Goal: Information Seeking & Learning: Learn about a topic

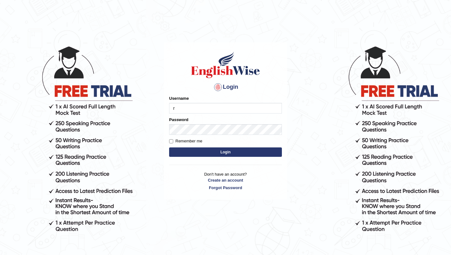
type input "Ridhima1"
click at [219, 151] on button "Login" at bounding box center [225, 151] width 113 height 9
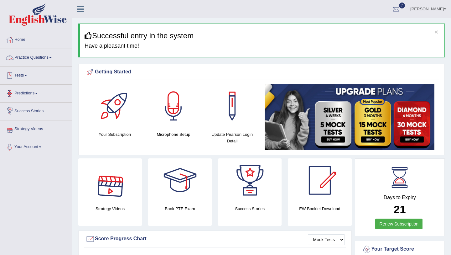
click at [43, 61] on link "Practice Questions" at bounding box center [35, 57] width 71 height 16
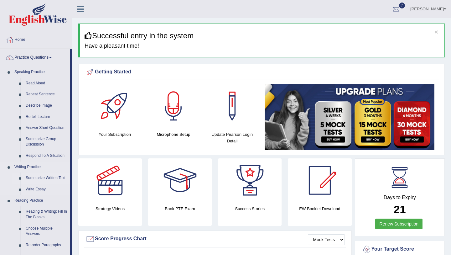
click at [40, 178] on link "Summarize Written Text" at bounding box center [46, 177] width 47 height 11
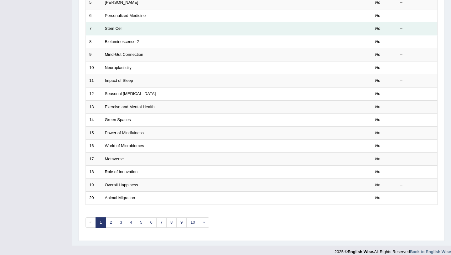
scroll to position [160, 0]
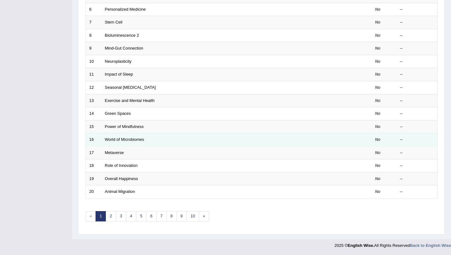
click at [157, 134] on td "World of Microbiomes" at bounding box center [212, 139] width 223 height 13
click at [128, 140] on link "World of Microbiomes" at bounding box center [124, 139] width 39 height 5
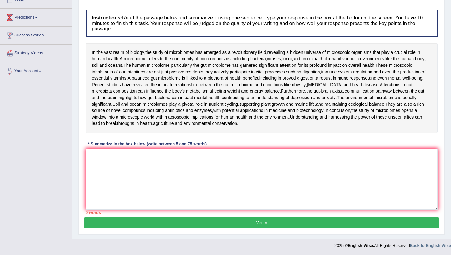
scroll to position [102, 0]
click at [168, 191] on textarea at bounding box center [261, 178] width 352 height 61
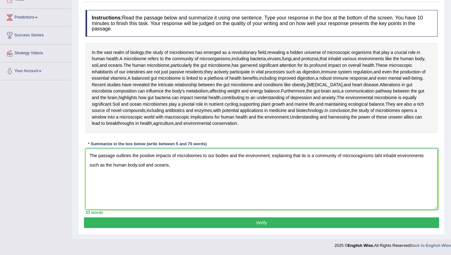
click at [138, 178] on textarea "The passage outlines the positive impacts of microbiomes to our bodies and the …" at bounding box center [261, 178] width 352 height 61
click at [177, 176] on textarea "The passage outlines the positive impacts of microbiomes to our bodies and the …" at bounding box center [261, 178] width 352 height 61
click at [192, 178] on textarea "The passage outlines the positive impacts of microbiomes to our bodies and the …" at bounding box center [261, 178] width 352 height 61
click at [233, 177] on textarea "The passage outlines the positive impacts of microbiomes to our bodies and the …" at bounding box center [261, 178] width 352 height 61
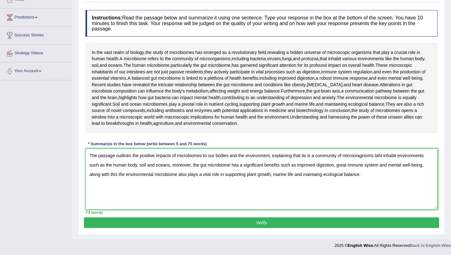
drag, startPoint x: 117, startPoint y: 188, endPoint x: 88, endPoint y: 185, distance: 29.5
click at [88, 185] on textarea "The passage outlines the positive impacts of microbiomes to our bodies and the …" at bounding box center [261, 178] width 352 height 61
click at [309, 169] on textarea "The passage outlines the positive impacts of microbiomes to our bodies and the …" at bounding box center [261, 178] width 352 height 61
click at [361, 169] on textarea "The passage outlines the positive impacts of microbiomes to our bodies and the …" at bounding box center [261, 178] width 352 height 61
click at [362, 169] on textarea "The passage outlines the positive impacts of microbiomes to our bodies and the …" at bounding box center [261, 178] width 352 height 61
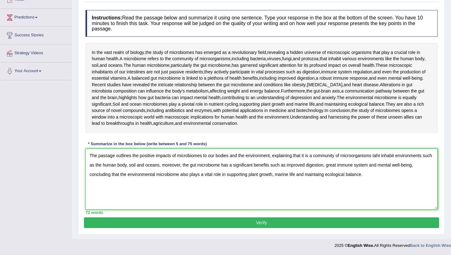
click at [382, 169] on textarea "The passage outlines the positive impacts of microbiomes to our bodies and the …" at bounding box center [261, 178] width 352 height 61
click at [245, 178] on textarea "The passage outlines the positive impacts of microbiomes to our bodies and the …" at bounding box center [261, 178] width 352 height 61
drag, startPoint x: 190, startPoint y: 187, endPoint x: 181, endPoint y: 187, distance: 9.4
click at [181, 187] on textarea "The passage outlines the positive impacts of microbiomes to our bodies and the …" at bounding box center [261, 178] width 352 height 61
click at [180, 187] on textarea "The passage outlines the positive impacts of microbiomes to our bodies and the …" at bounding box center [261, 178] width 352 height 61
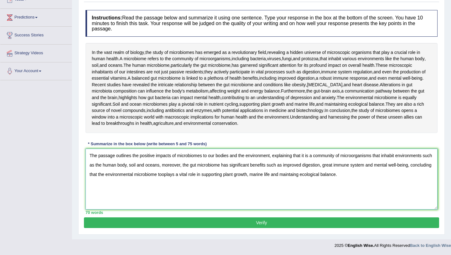
click at [189, 187] on textarea "The passage outlines the positive impacts of microbiomes to our bodies and the …" at bounding box center [261, 178] width 352 height 61
type textarea "The passage outlines the positive impacts of microbiomes to our bodies and the …"
click at [265, 223] on button "Verify" at bounding box center [261, 222] width 355 height 11
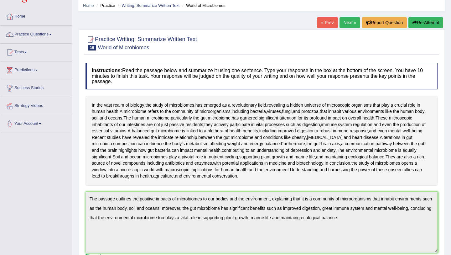
scroll to position [21, 0]
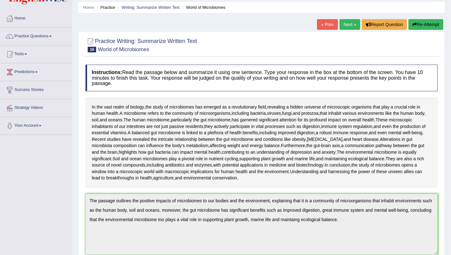
click at [345, 25] on link "Next »" at bounding box center [349, 24] width 21 height 11
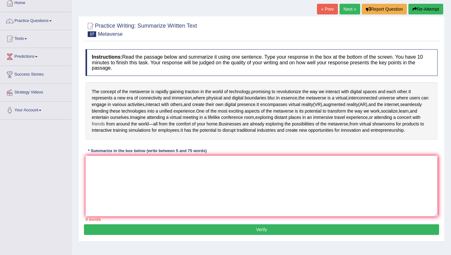
scroll to position [40, 0]
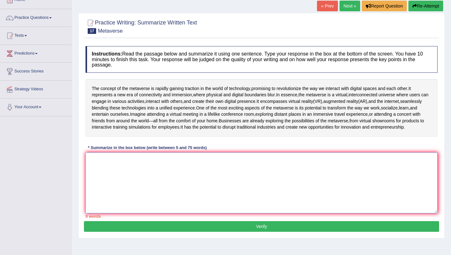
click at [172, 175] on textarea at bounding box center [261, 182] width 352 height 61
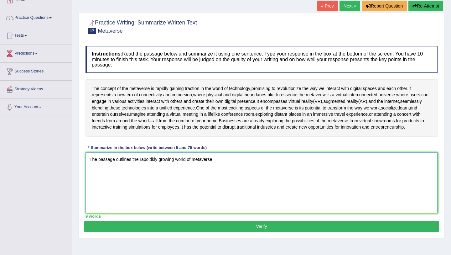
click at [157, 172] on textarea "The passage outlines the rapoidkly growing world of metaverse" at bounding box center [261, 182] width 352 height 61
click at [214, 174] on textarea "The passage outlines the rapidly growing world of metaverse" at bounding box center [261, 182] width 352 height 61
drag, startPoint x: 182, startPoint y: 172, endPoint x: 171, endPoint y: 172, distance: 11.3
click at [171, 172] on textarea "The passage outlines the rapidly growing world of metaverse" at bounding box center [261, 182] width 352 height 61
click at [227, 173] on textarea "The passage outlines the rapidly growing technology of metaverse" at bounding box center [261, 182] width 352 height 61
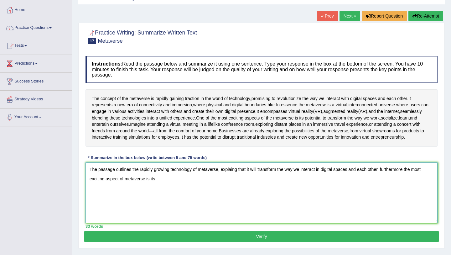
scroll to position [31, 0]
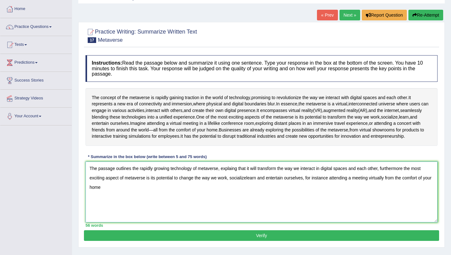
click at [388, 191] on textarea "The passage outlines the rapidly growing technology of metaverse, explaing that…" at bounding box center [261, 191] width 352 height 61
click at [389, 191] on textarea "The passage outlines the rapidly growing technology of metaverse, explaing that…" at bounding box center [261, 191] width 352 height 61
click at [392, 190] on textarea "The passage outlines the rapidly growing technology of metaverse, explaing that…" at bounding box center [261, 191] width 352 height 61
click at [303, 198] on textarea "The passage outlines the rapidly growing technology of metaverse, explaing that…" at bounding box center [261, 191] width 352 height 61
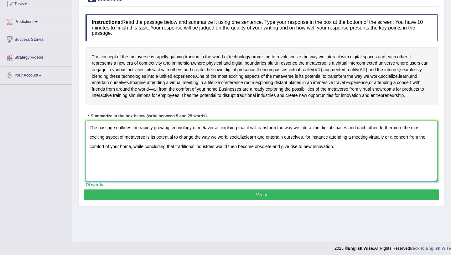
scroll to position [74, 0]
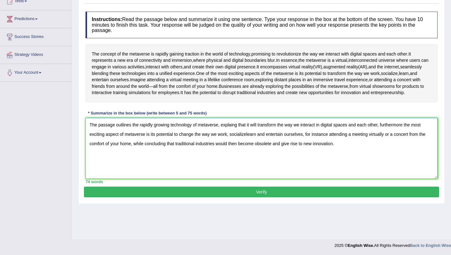
click at [235, 138] on textarea "The passage outlines the rapidly growing technology of metaverse, explaing that…" at bounding box center [261, 148] width 352 height 61
click at [248, 148] on textarea "The passage outlines the rapidly growing technology of metaverse, explaining th…" at bounding box center [261, 148] width 352 height 61
type textarea "The passage outlines the rapidly growing technology of metaverse, explaining th…"
click at [269, 197] on button "Verify" at bounding box center [261, 191] width 355 height 11
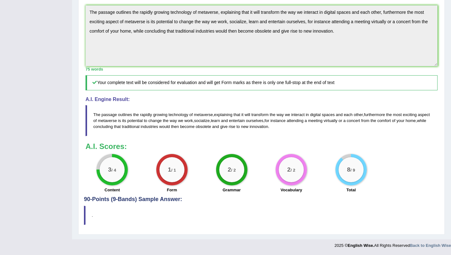
scroll to position [0, 0]
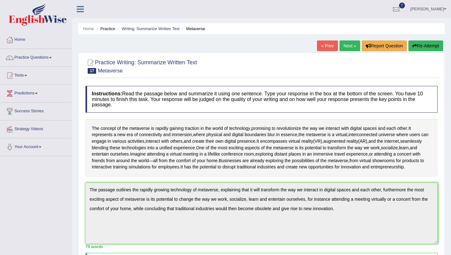
click at [350, 43] on link "Next »" at bounding box center [349, 45] width 21 height 11
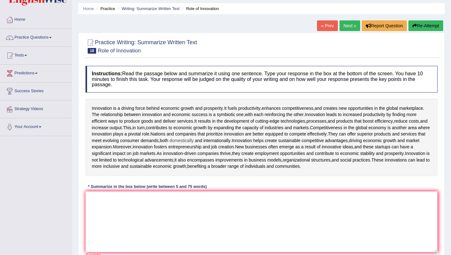
scroll to position [21, 0]
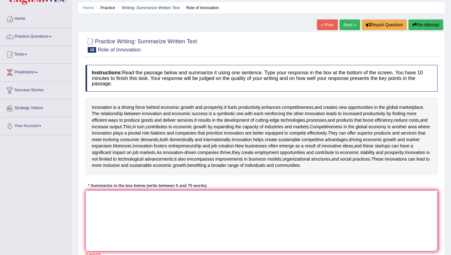
click at [270, 218] on textarea at bounding box center [261, 220] width 352 height 61
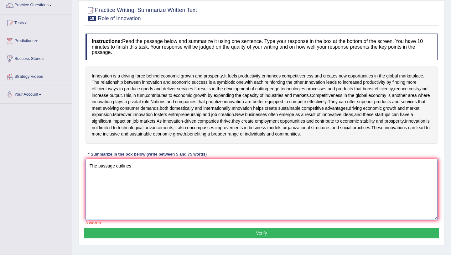
scroll to position [54, 0]
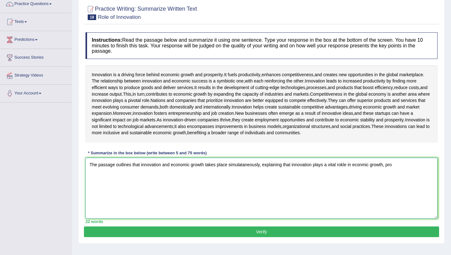
click at [354, 184] on textarea "The passage outlines that innovation and economic growth takes place simulatane…" at bounding box center [261, 187] width 352 height 61
click at [423, 185] on textarea "The passage outlines that innovation and economic growth takes place simulatane…" at bounding box center [261, 187] width 352 height 61
click at [380, 185] on textarea "The passage outlines that innovation and economic growth takes place simulatane…" at bounding box center [261, 187] width 352 height 61
drag, startPoint x: 434, startPoint y: 184, endPoint x: 387, endPoint y: 184, distance: 46.6
click at [387, 184] on textarea "The passage outlines that innovation and economic growth takes place simulatane…" at bounding box center [261, 187] width 352 height 61
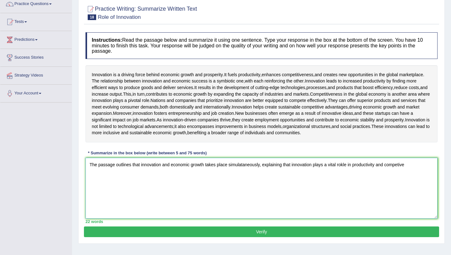
click at [404, 184] on textarea "The passage outlines that innovation and economic growth takes place simulatane…" at bounding box center [261, 187] width 352 height 61
click at [418, 185] on textarea "The passage outlines that innovation and economic growth takes place simulatane…" at bounding box center [261, 187] width 352 height 61
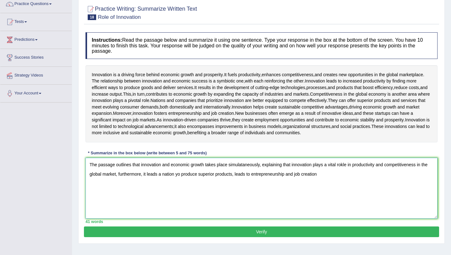
drag, startPoint x: 253, startPoint y: 195, endPoint x: 237, endPoint y: 194, distance: 16.0
click at [237, 194] on textarea "The passage outlines that innovation and economic growth takes place simulatane…" at bounding box center [261, 187] width 352 height 61
click at [319, 194] on textarea "The passage outlines that innovation and economic growth takes place simulatane…" at bounding box center [261, 187] width 352 height 61
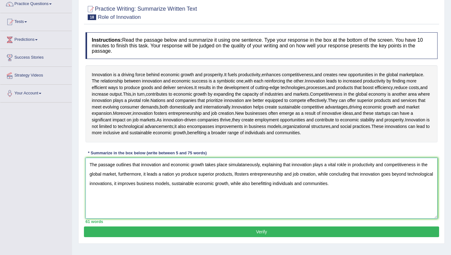
click at [242, 185] on textarea "The passage outlines that innovation and economic growth takes place simulatane…" at bounding box center [261, 187] width 352 height 61
click at [344, 184] on textarea "The passage outlines that innovation and economic growth takes place simultaneo…" at bounding box center [261, 187] width 352 height 61
click at [178, 195] on textarea "The passage outlines that innovation and economic growth takes place simultaneo…" at bounding box center [261, 187] width 352 height 61
click at [236, 194] on textarea "The passage outlines that innovation and economic growth takes place simultaneo…" at bounding box center [261, 187] width 352 height 61
click at [200, 203] on textarea "The passage outlines that innovation and economic growth takes place simultaneo…" at bounding box center [261, 187] width 352 height 61
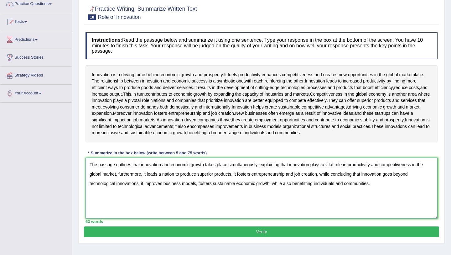
click at [308, 203] on textarea "The passage outlines that innovation and economic growth takes place simultaneo…" at bounding box center [261, 187] width 352 height 61
click at [374, 205] on textarea "The passage outlines that innovation and economic growth takes place simultaneo…" at bounding box center [261, 187] width 352 height 61
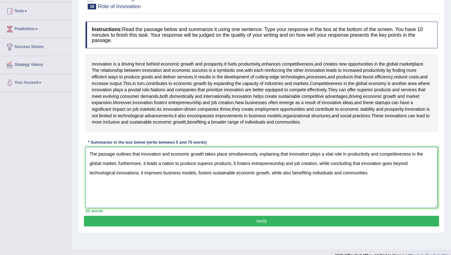
scroll to position [82, 0]
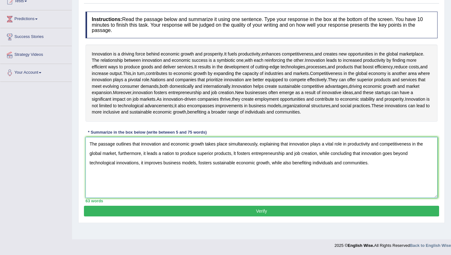
click at [287, 165] on textarea "The passage outlines that innovation and economic growth takes place simultaneo…" at bounding box center [261, 167] width 352 height 61
type textarea "The passage outlines that innovation and economic growth takes place simultaneo…"
click at [312, 216] on button "Verify" at bounding box center [261, 210] width 355 height 11
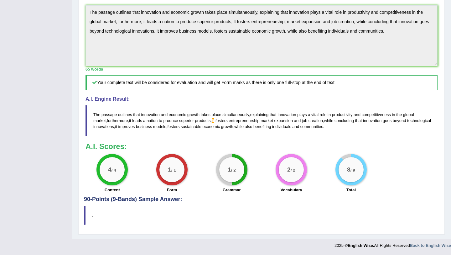
scroll to position [0, 0]
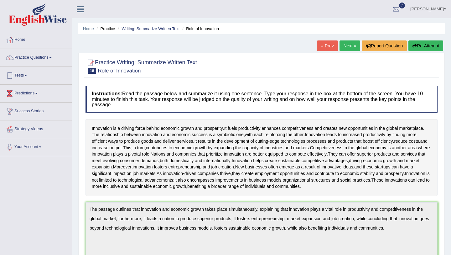
click at [350, 44] on link "Next »" at bounding box center [349, 45] width 21 height 11
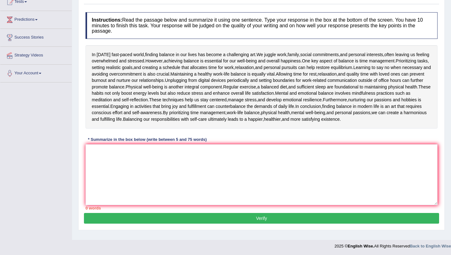
scroll to position [76, 0]
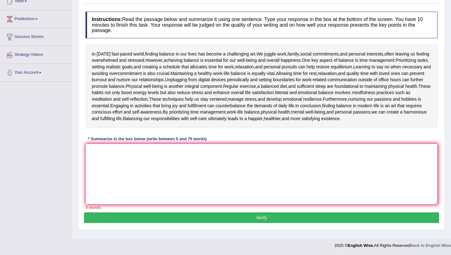
click at [121, 171] on textarea at bounding box center [261, 173] width 352 height 61
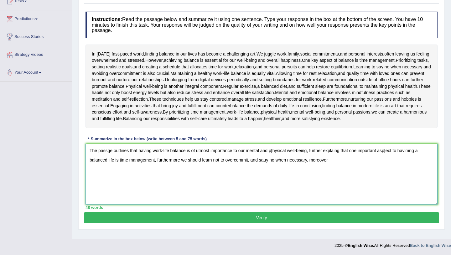
drag, startPoint x: 276, startPoint y: 165, endPoint x: 261, endPoint y: 164, distance: 15.4
click at [261, 164] on textarea "The passge outlines that having work-life balance is of utmost importance to ou…" at bounding box center [261, 173] width 352 height 61
click at [351, 164] on textarea "The passge outlines that having work-life balance is of utmost importance to ou…" at bounding box center [261, 173] width 352 height 61
click at [130, 175] on textarea "The passge outlines that having work-life balance is of utmost importance to ou…" at bounding box center [261, 173] width 352 height 61
click at [166, 174] on textarea "The passge outlines that having work-life balance is of utmost importance to ou…" at bounding box center [261, 173] width 352 height 61
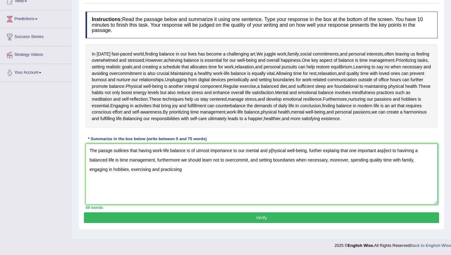
click at [176, 174] on textarea "The passge outlines that having work-life balance is of utmost importance to ou…" at bounding box center [261, 173] width 352 height 61
click at [189, 175] on textarea "The passge outlines that having work-life balance is of utmost importance to ou…" at bounding box center [261, 173] width 352 height 61
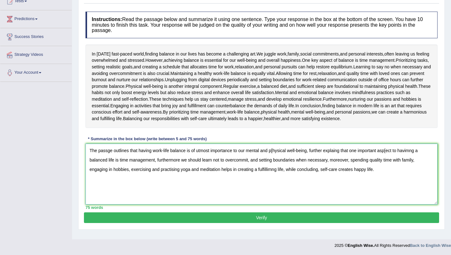
click at [107, 156] on textarea "The passge outlines that having work-life balance is of utmost importance to ou…" at bounding box center [261, 173] width 352 height 61
click at [277, 155] on textarea "The passage outlines that having work-life balance is of utmost importance to o…" at bounding box center [261, 173] width 352 height 61
click at [342, 156] on textarea "The passage outlines that having work-life balance is of utmost importance to o…" at bounding box center [261, 173] width 352 height 61
click at [394, 155] on textarea "The passage outlines that having work-life balance is of utmost importance to o…" at bounding box center [261, 173] width 352 height 61
click at [417, 156] on textarea "The passage outlines that having work-life balance is of utmost importance to o…" at bounding box center [261, 173] width 352 height 61
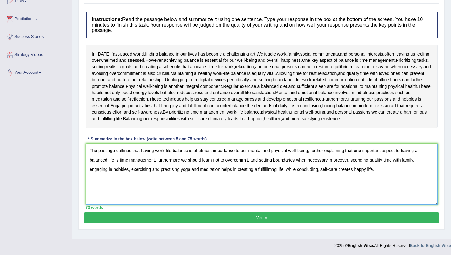
click at [273, 175] on textarea "The passage outlines that having work-life balance is of utmost importance to o…" at bounding box center [261, 173] width 352 height 61
click at [317, 174] on textarea "The passage outlines that having work-life balance is of utmost importance to o…" at bounding box center [261, 173] width 352 height 61
click at [362, 174] on textarea "The passage outlines that having work-life balance is of utmost importance to o…" at bounding box center [261, 173] width 352 height 61
click at [393, 174] on textarea "The passage outlines that having work-life balance is of utmost importance to o…" at bounding box center [261, 173] width 352 height 61
click at [357, 154] on textarea "The passage outlines that having work-life balance is of utmost importance to o…" at bounding box center [261, 173] width 352 height 61
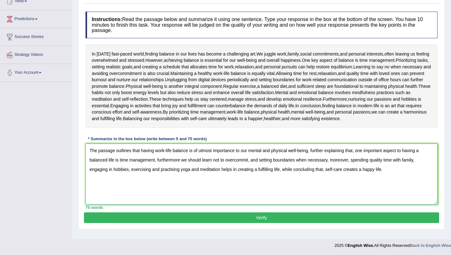
click at [180, 166] on textarea "The passage outlines that having work-life balance is of utmost importance to o…" at bounding box center [261, 173] width 352 height 61
click at [253, 165] on textarea "The passage outlines that having work-life balance is of utmost importance to o…" at bounding box center [261, 173] width 352 height 61
type textarea "The passage outlines that having work-life balance is of utmost importance to o…"
click at [284, 221] on button "Verify" at bounding box center [261, 217] width 355 height 11
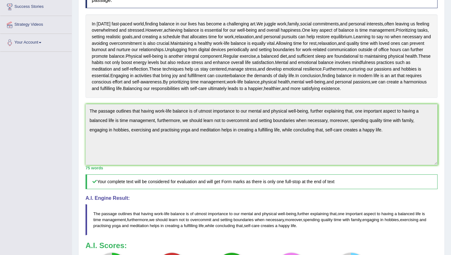
scroll to position [0, 0]
